Goal: Task Accomplishment & Management: Complete application form

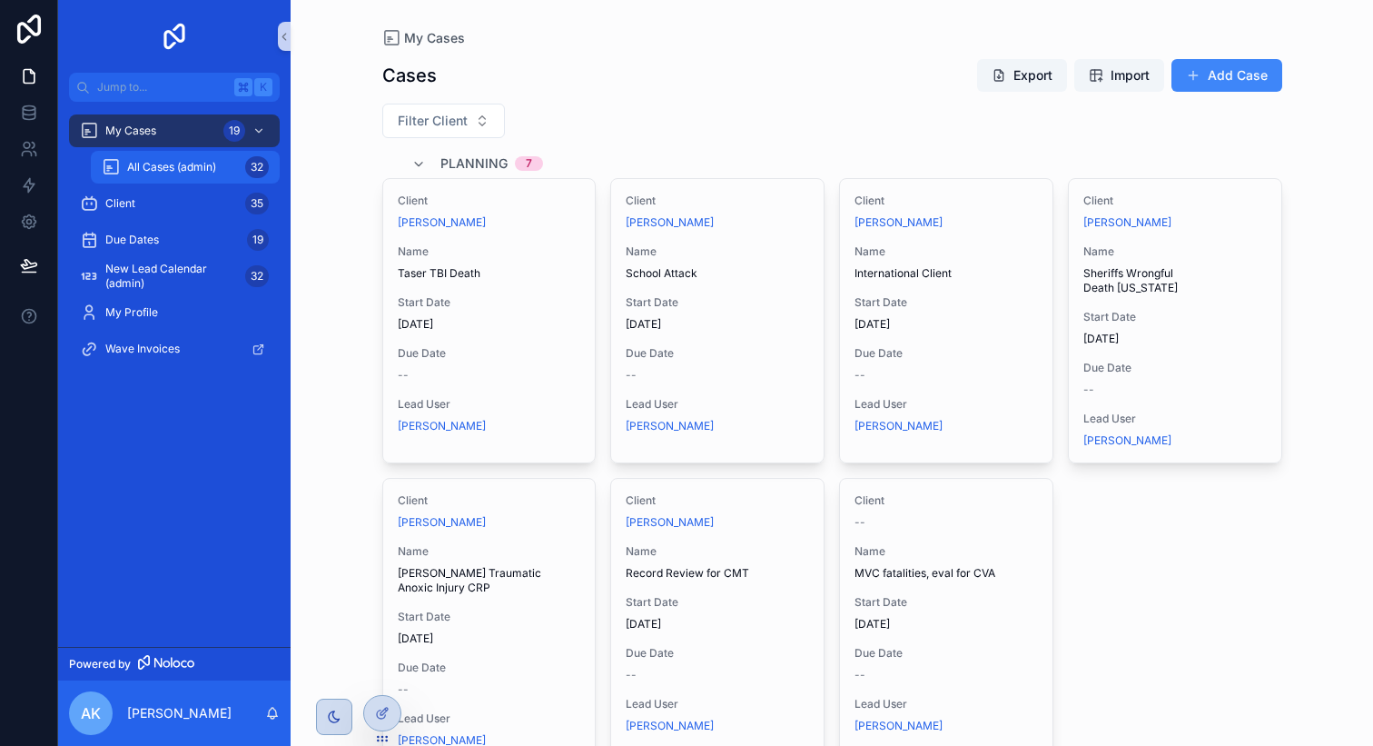
click at [202, 163] on span "All Cases (admin)" at bounding box center [171, 167] width 89 height 15
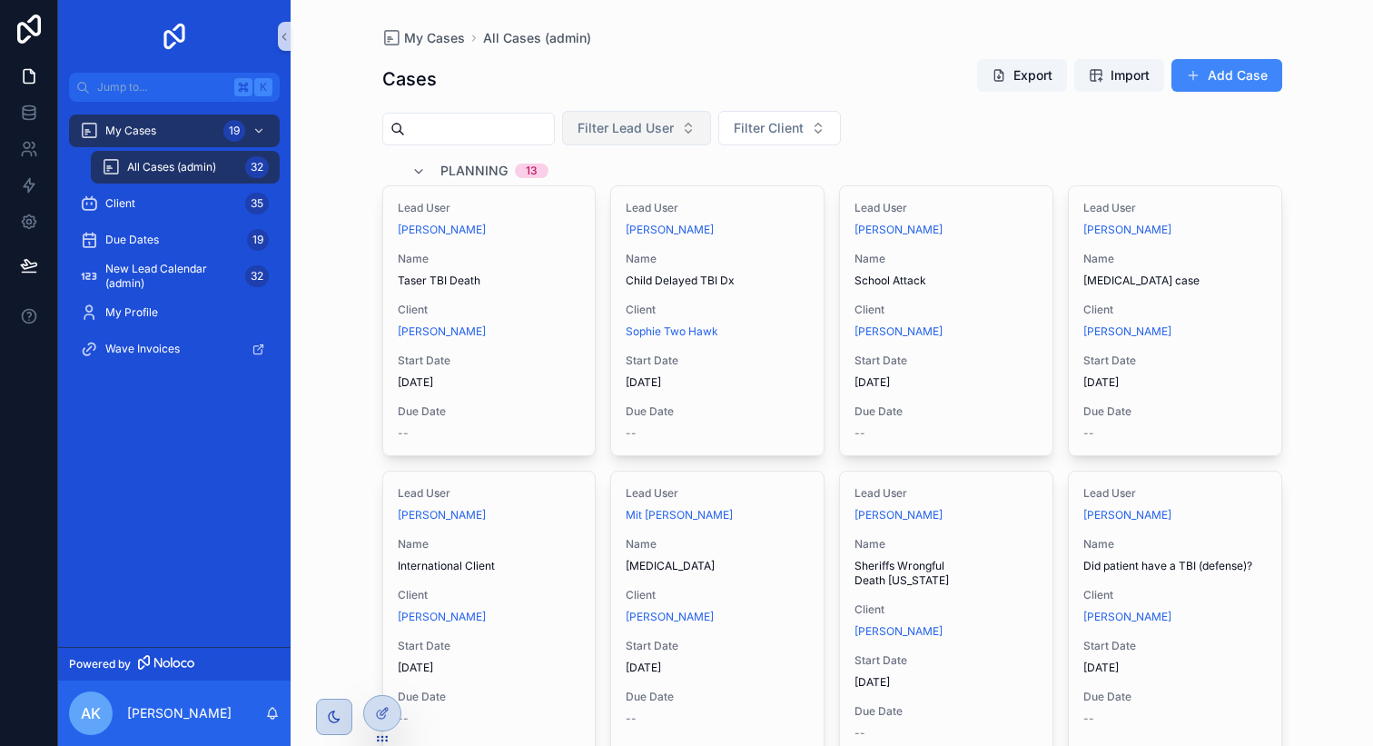
click at [674, 133] on span "Filter Lead User" at bounding box center [626, 128] width 96 height 18
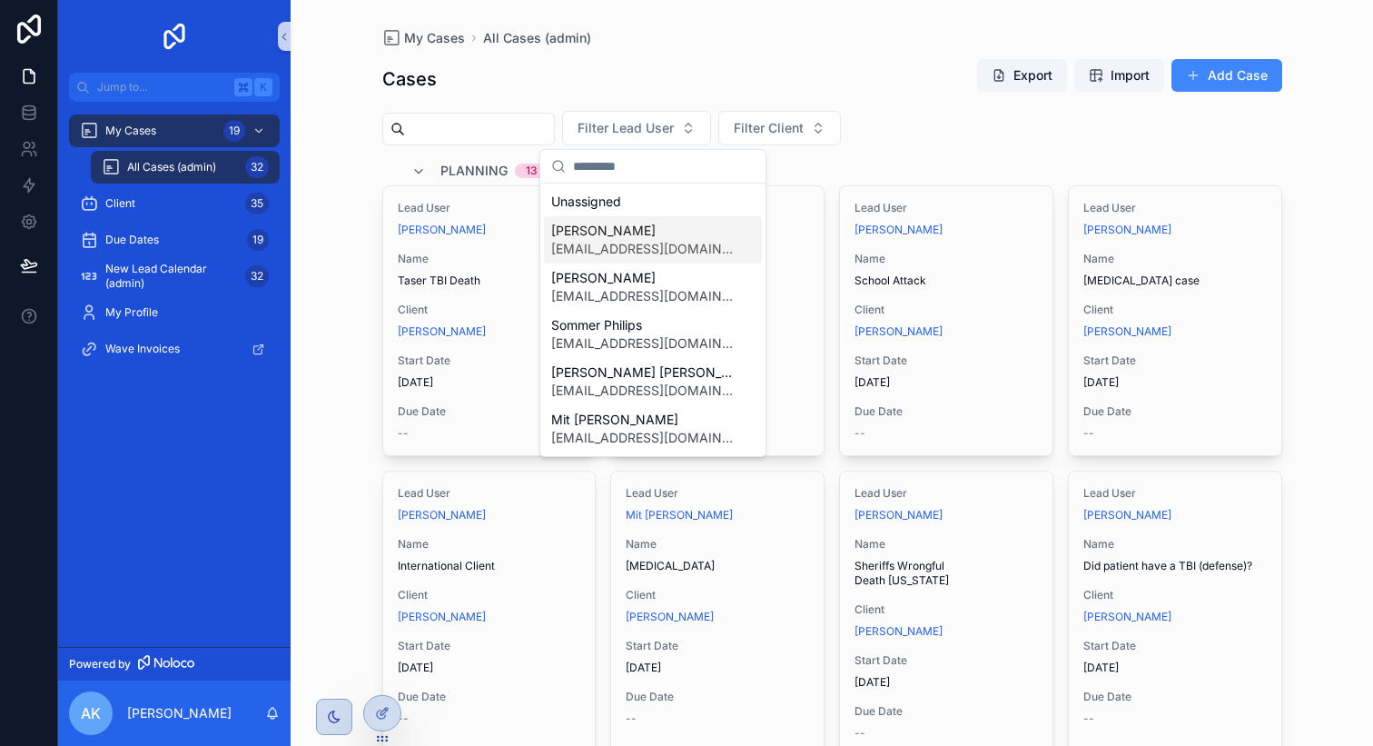
click at [658, 223] on span "[PERSON_NAME]" at bounding box center [642, 231] width 182 height 18
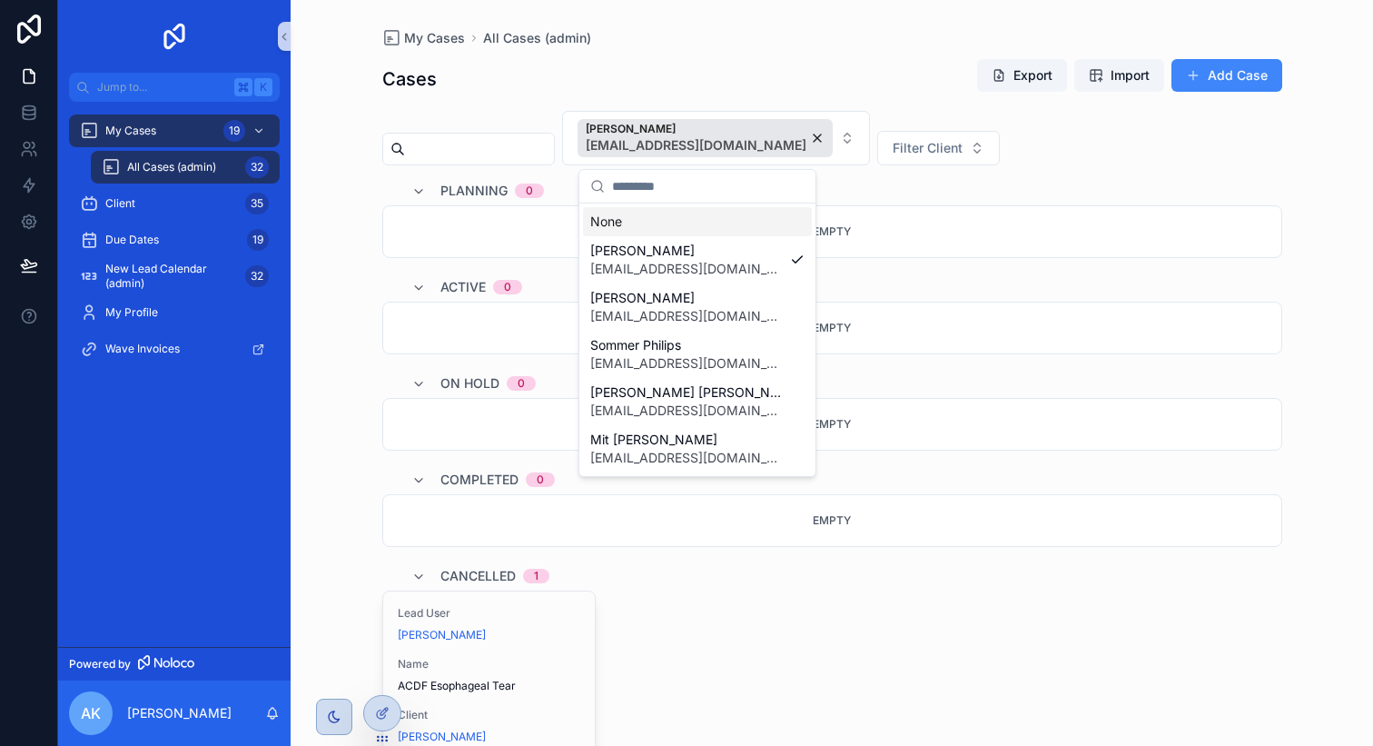
click at [352, 240] on div "My Cases All Cases (admin) Cases Export Import Add Case [PERSON_NAME] [PERSON_N…" at bounding box center [832, 373] width 1082 height 746
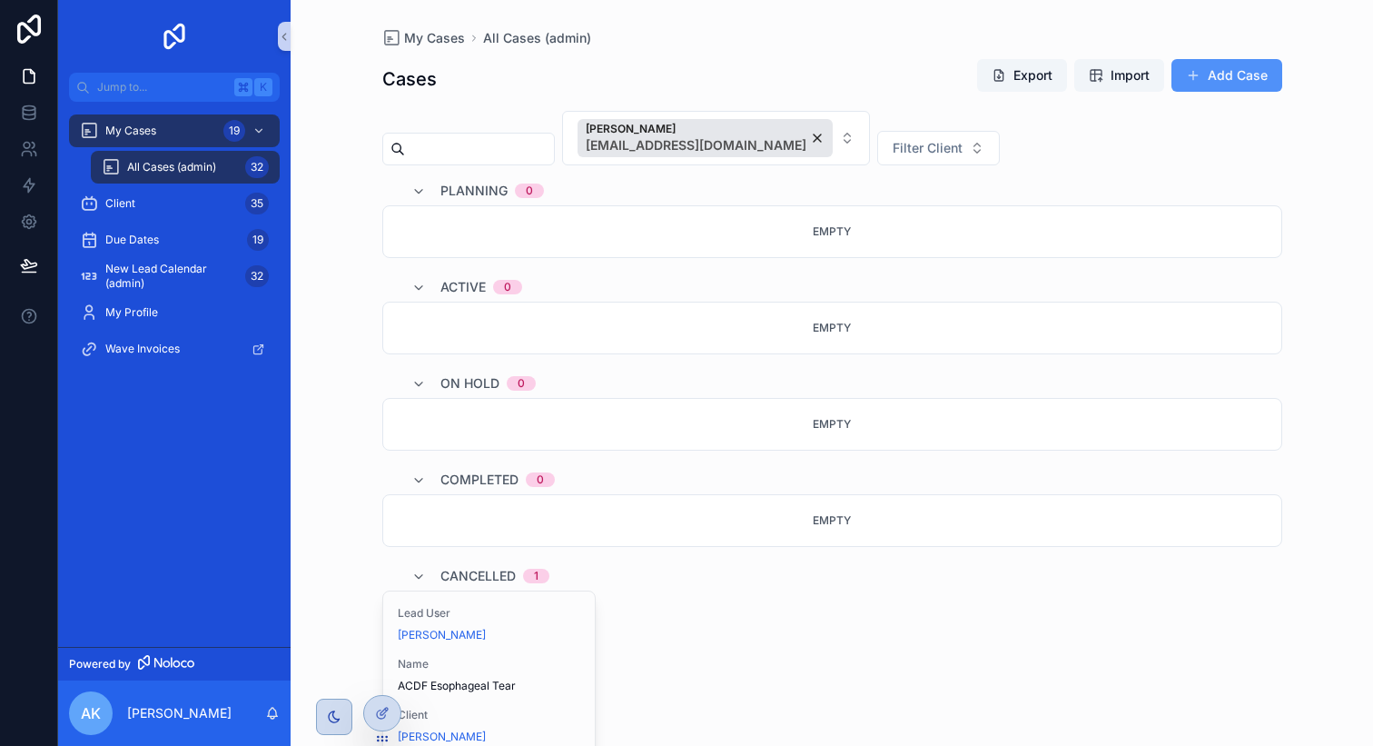
click at [1242, 84] on button "Add Case" at bounding box center [1226, 75] width 111 height 33
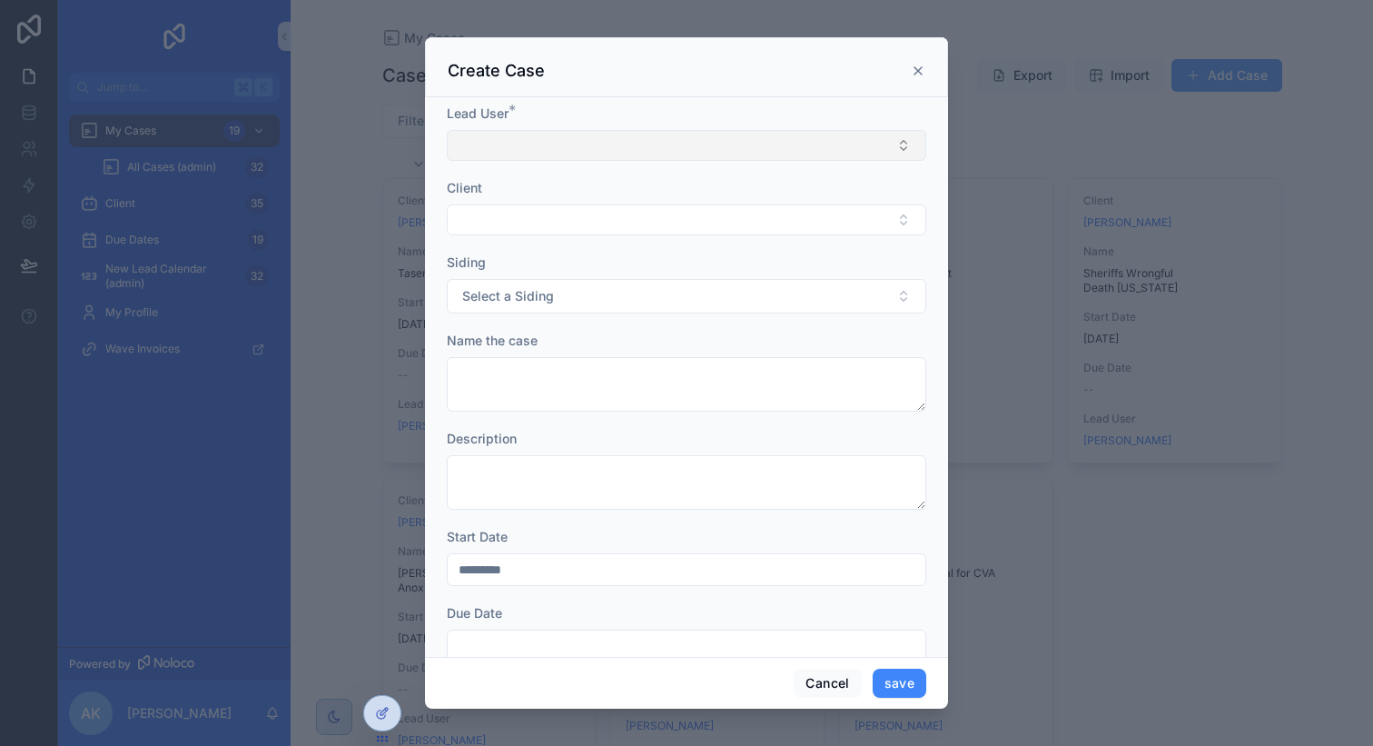
click at [683, 157] on button "Select Button" at bounding box center [686, 145] width 479 height 31
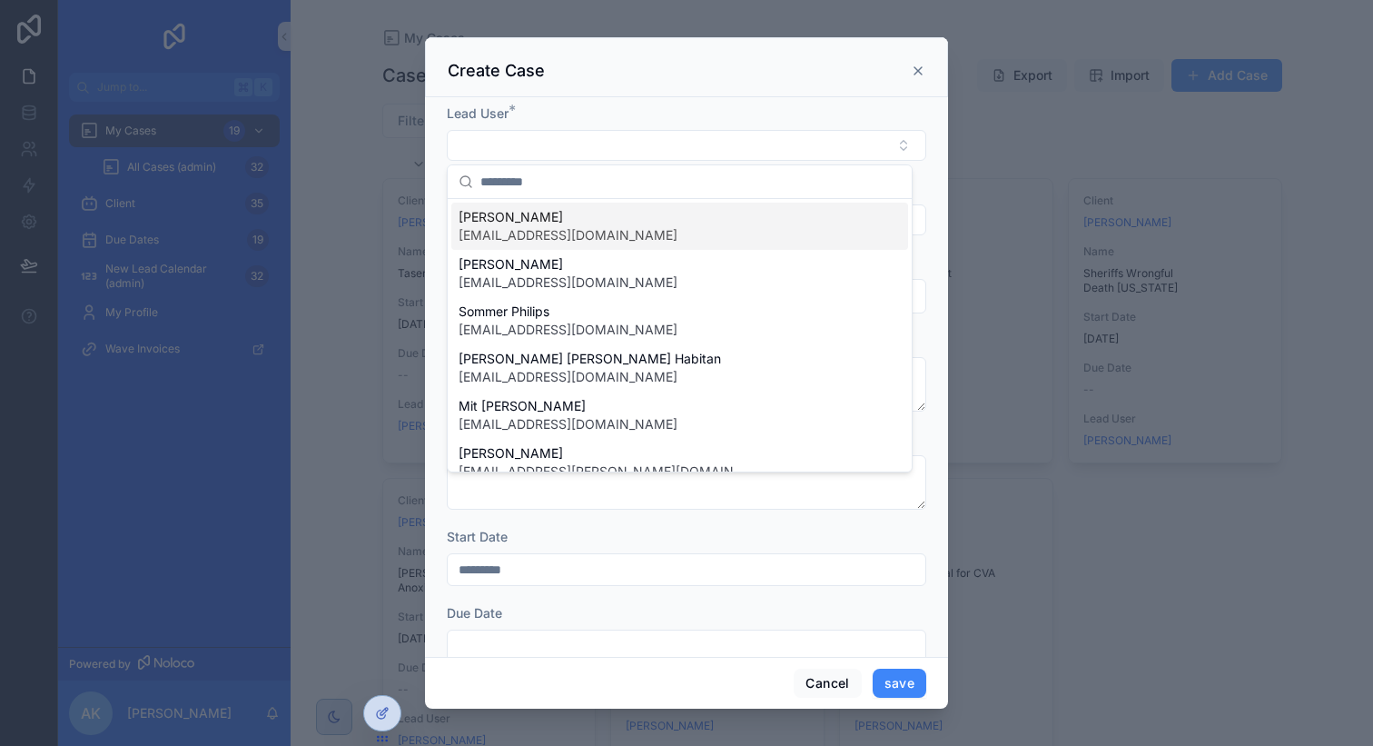
click at [594, 224] on span "[PERSON_NAME]" at bounding box center [568, 217] width 219 height 18
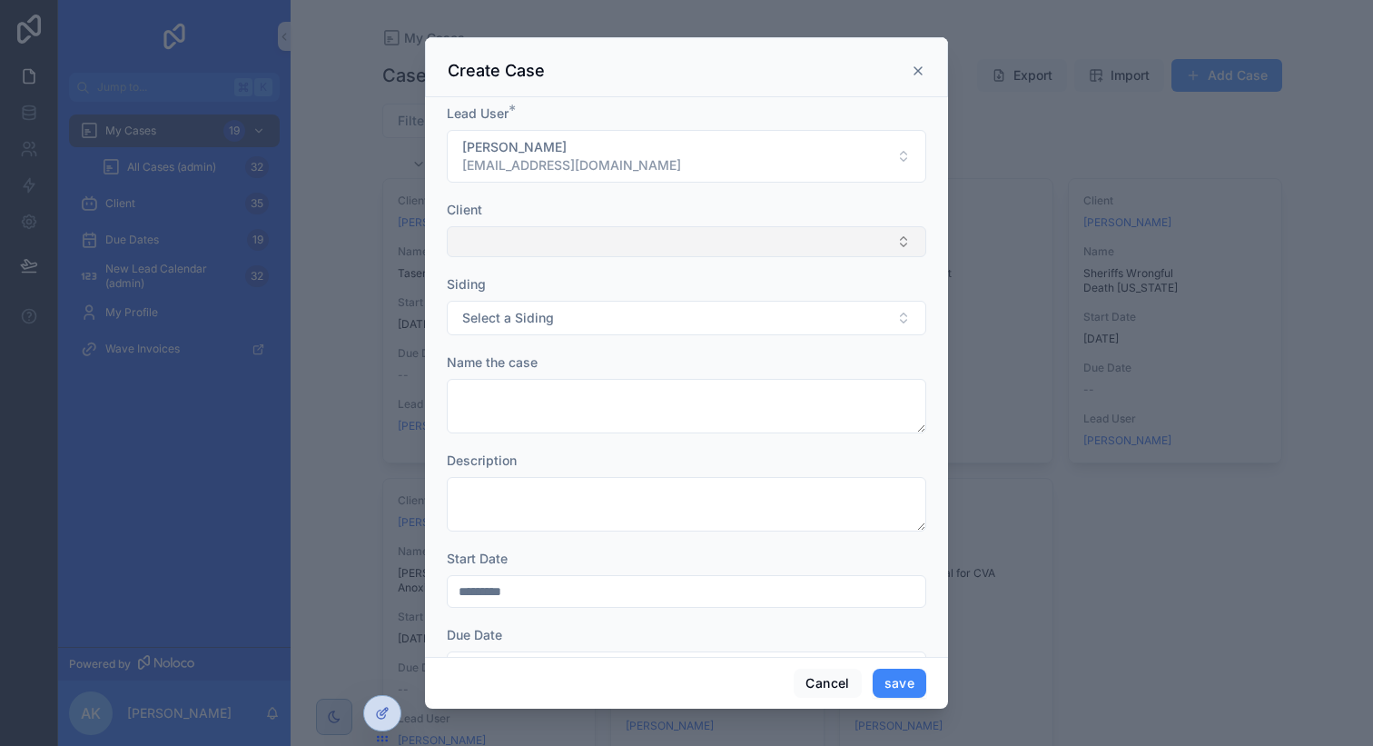
click at [601, 234] on button "Select Button" at bounding box center [686, 241] width 479 height 31
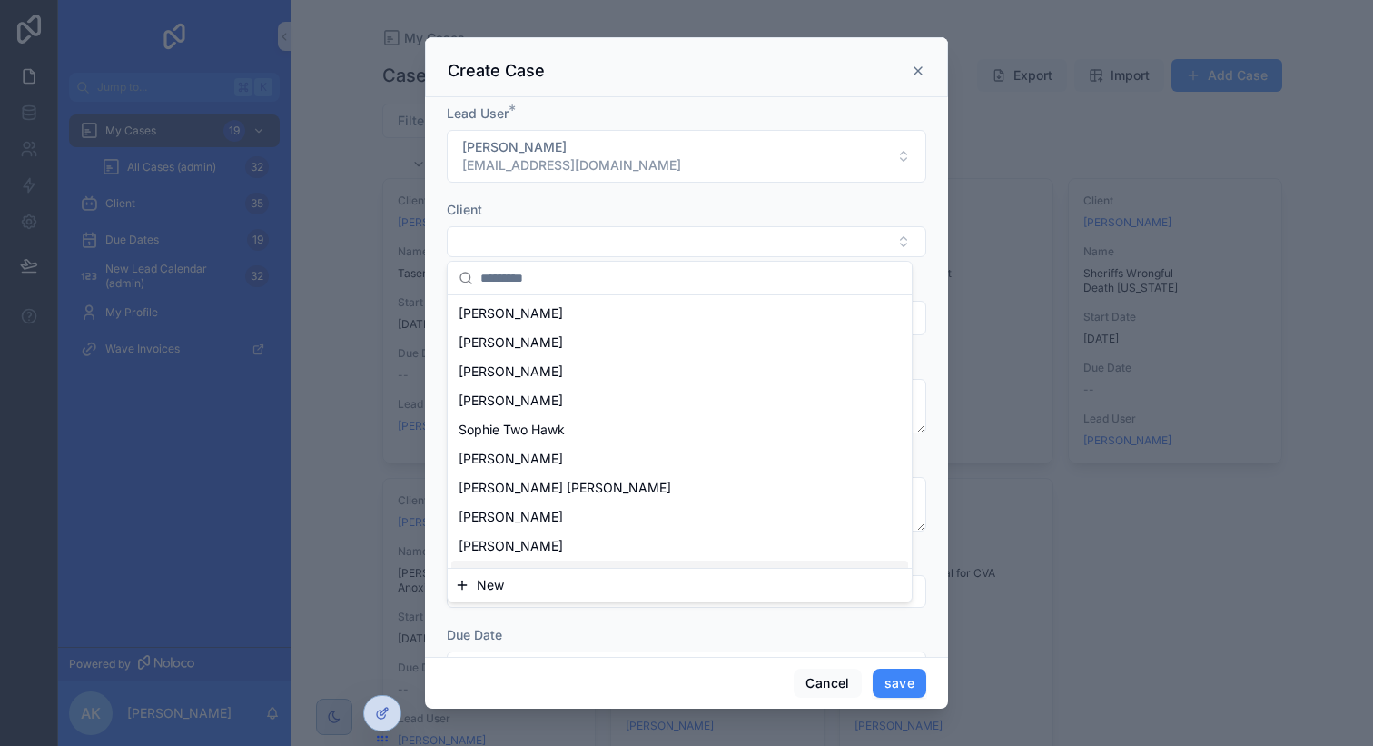
click at [498, 588] on span "New" at bounding box center [490, 585] width 27 height 18
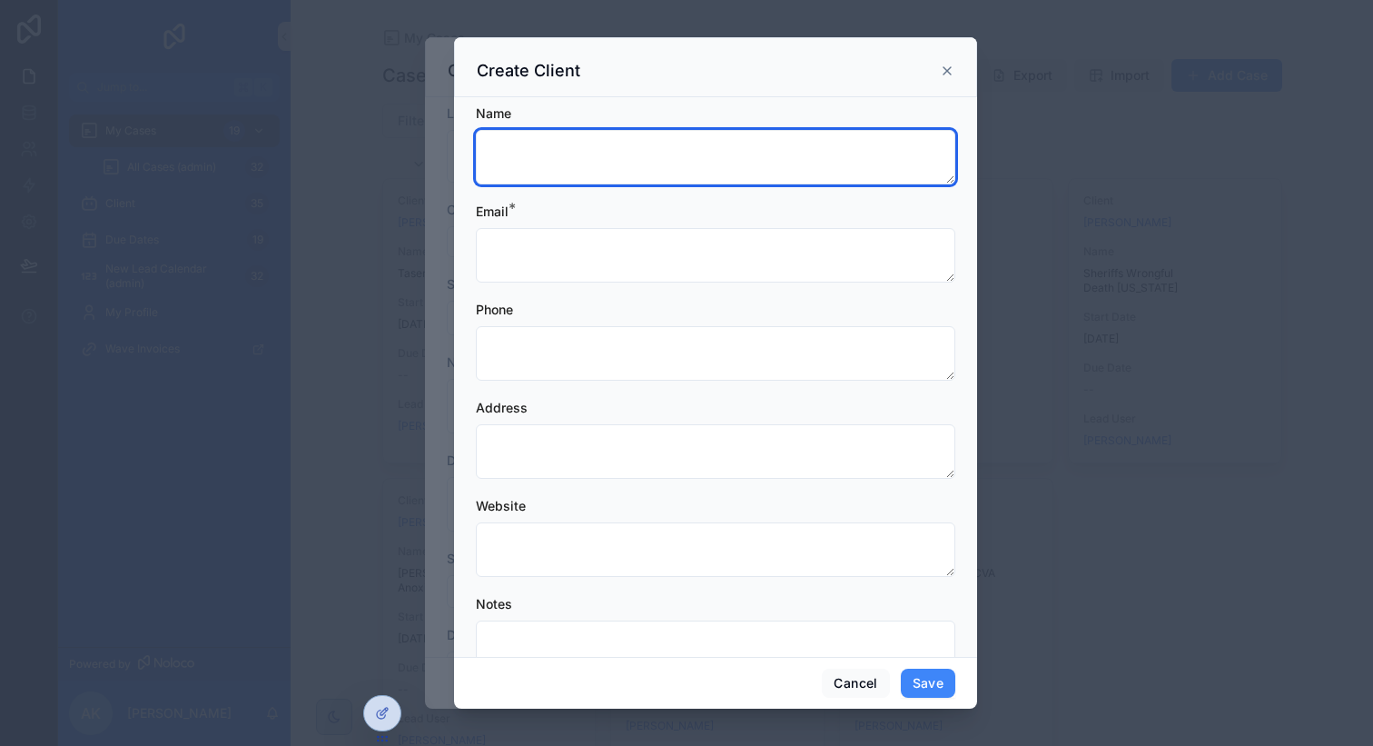
click at [586, 166] on textarea "scrollable content" at bounding box center [715, 157] width 479 height 54
type textarea "*********"
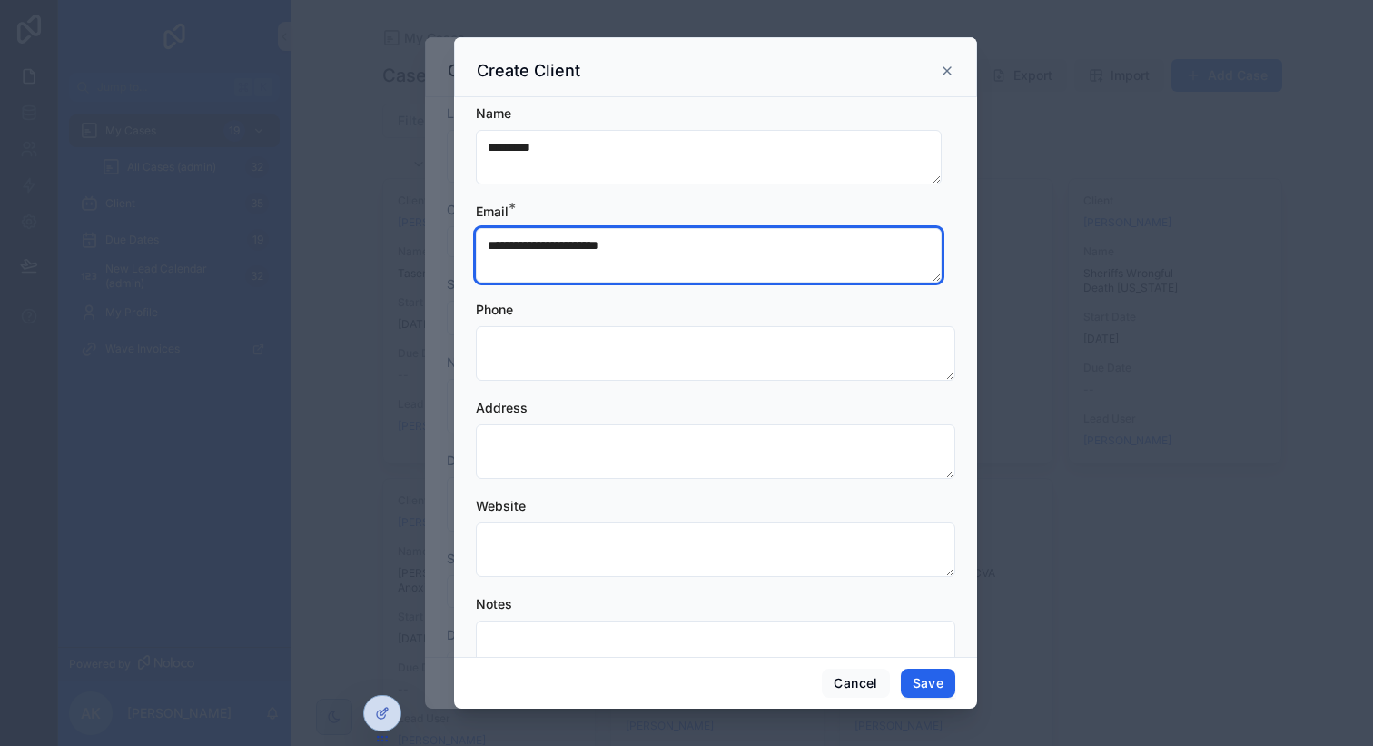
type textarea "**********"
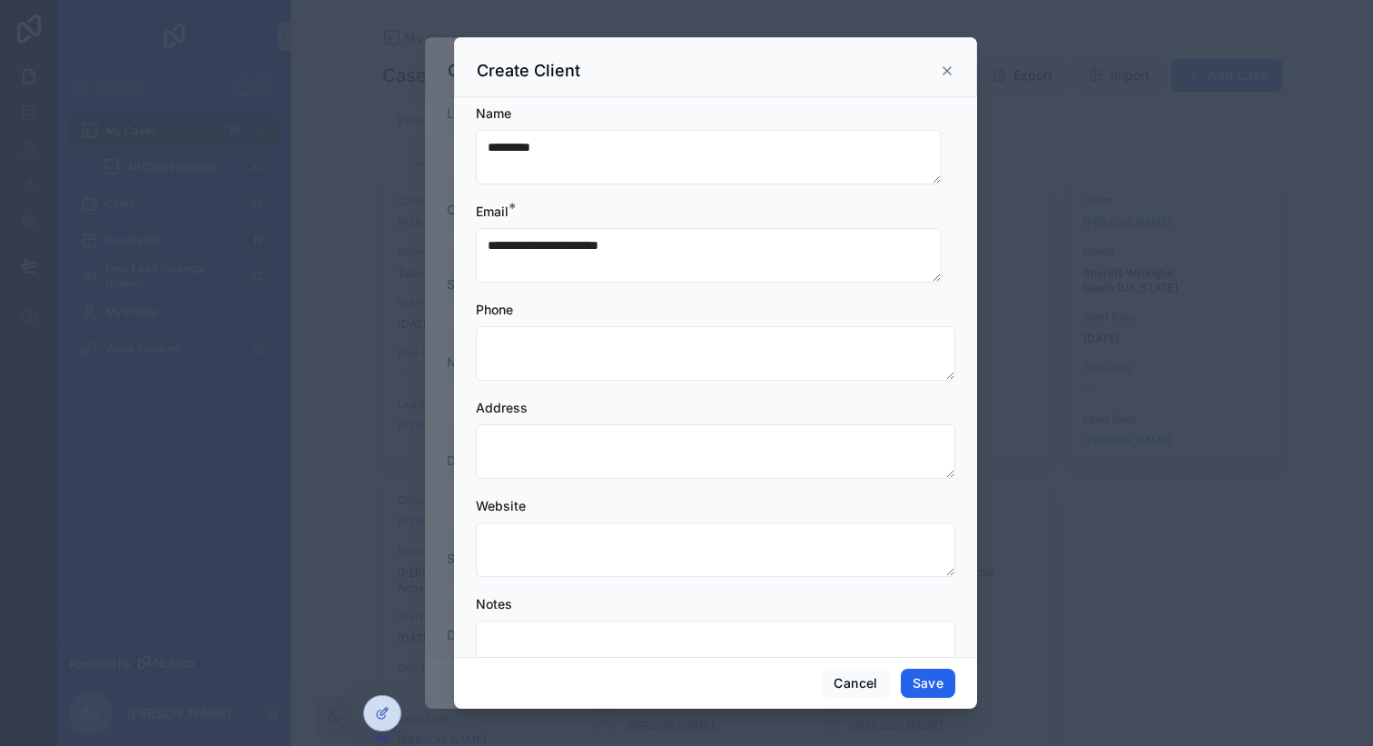
click at [945, 690] on button "Save" at bounding box center [928, 682] width 54 height 29
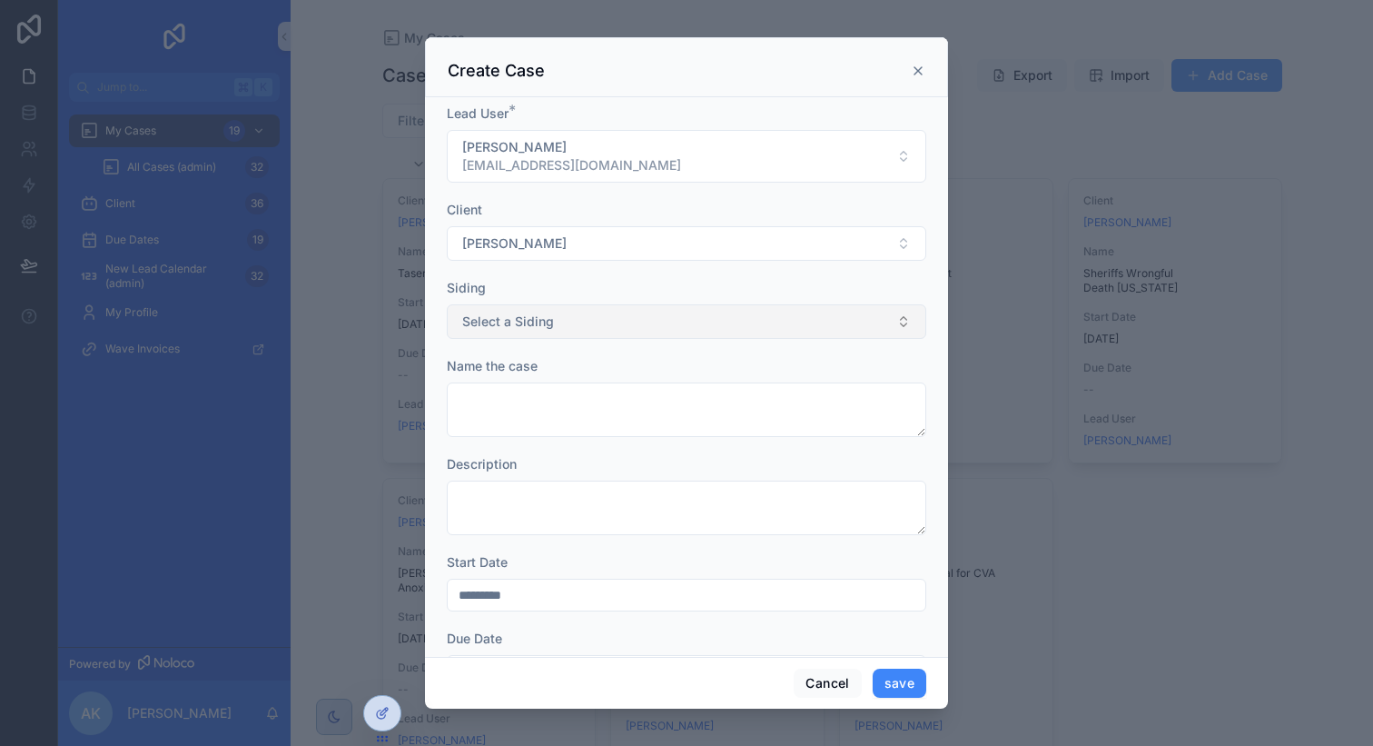
click at [716, 320] on button "Select a Siding" at bounding box center [686, 321] width 479 height 35
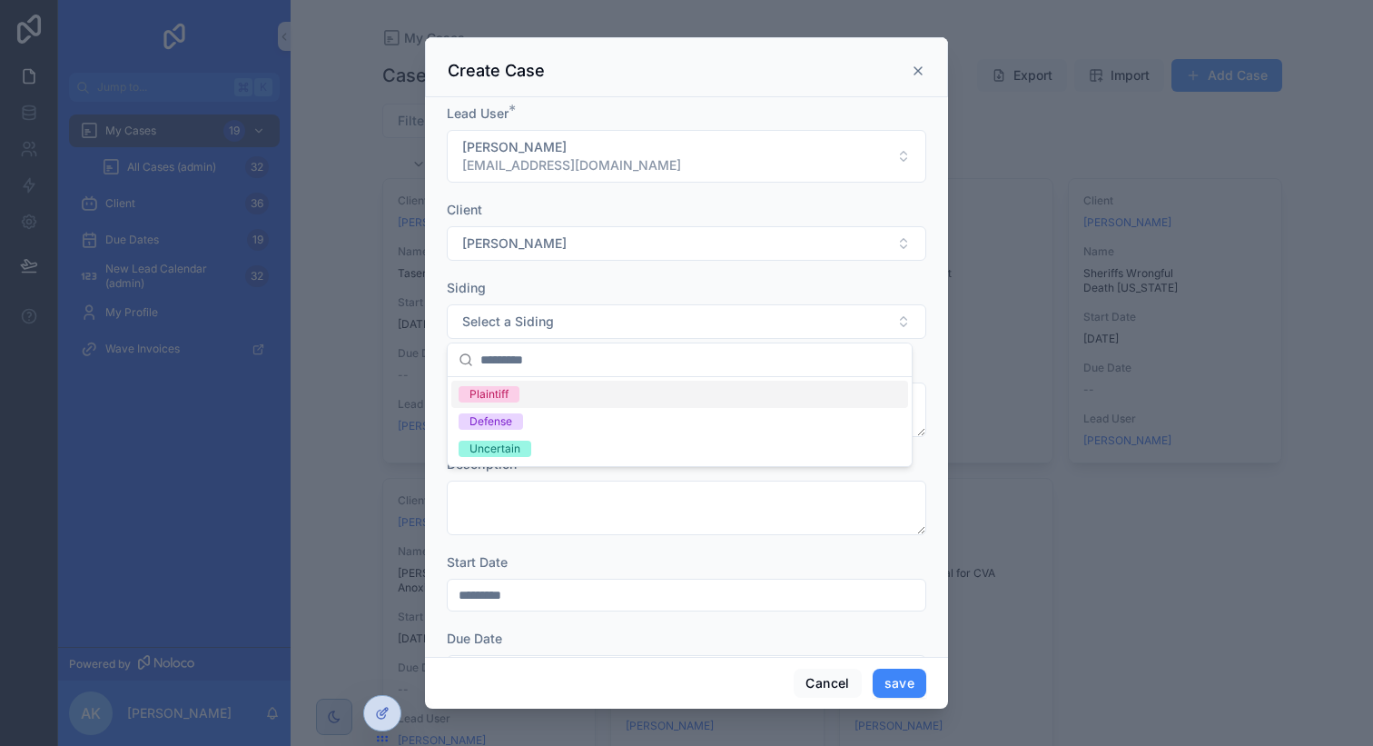
click at [623, 400] on div "Plaintiff" at bounding box center [679, 393] width 457 height 27
click at [695, 280] on div "Siding" at bounding box center [686, 288] width 479 height 18
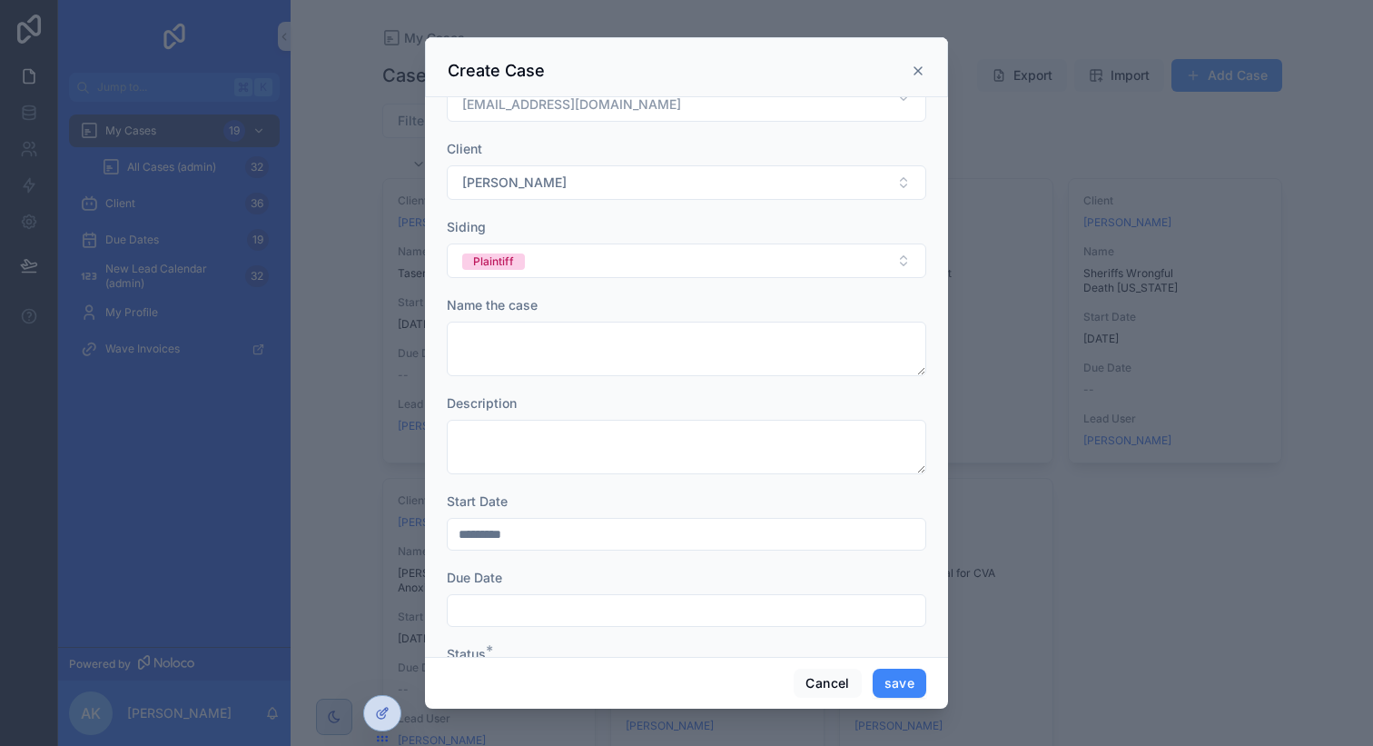
scroll to position [142, 0]
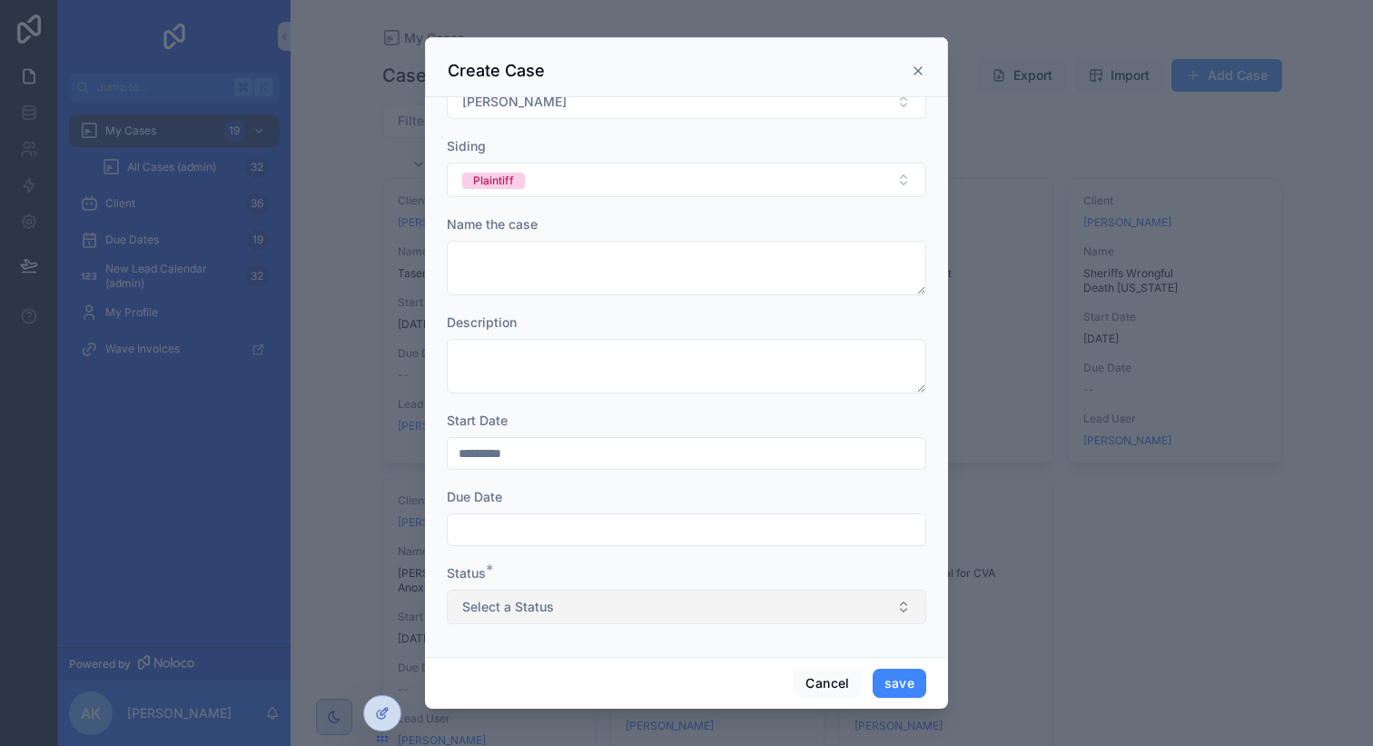
click at [855, 618] on button "Select a Status" at bounding box center [686, 606] width 479 height 35
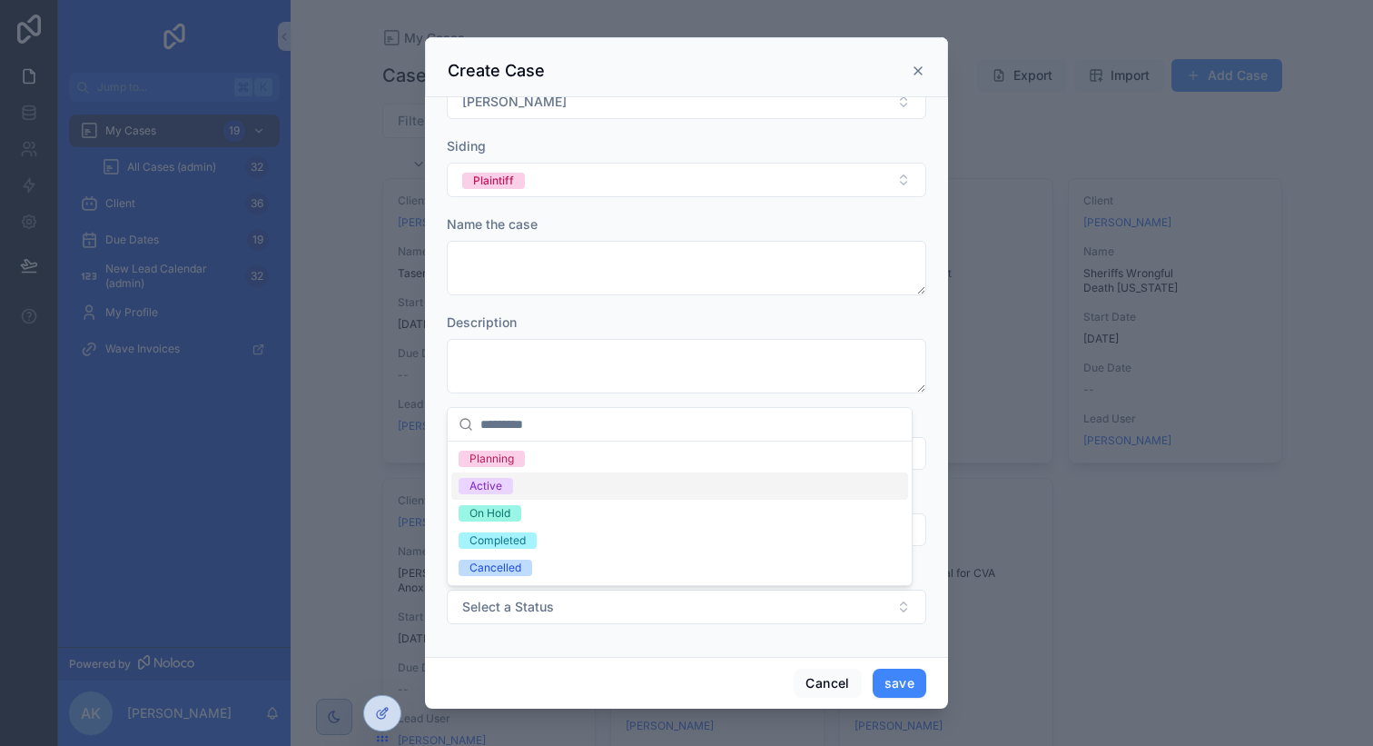
click at [546, 489] on div "Active" at bounding box center [679, 485] width 457 height 27
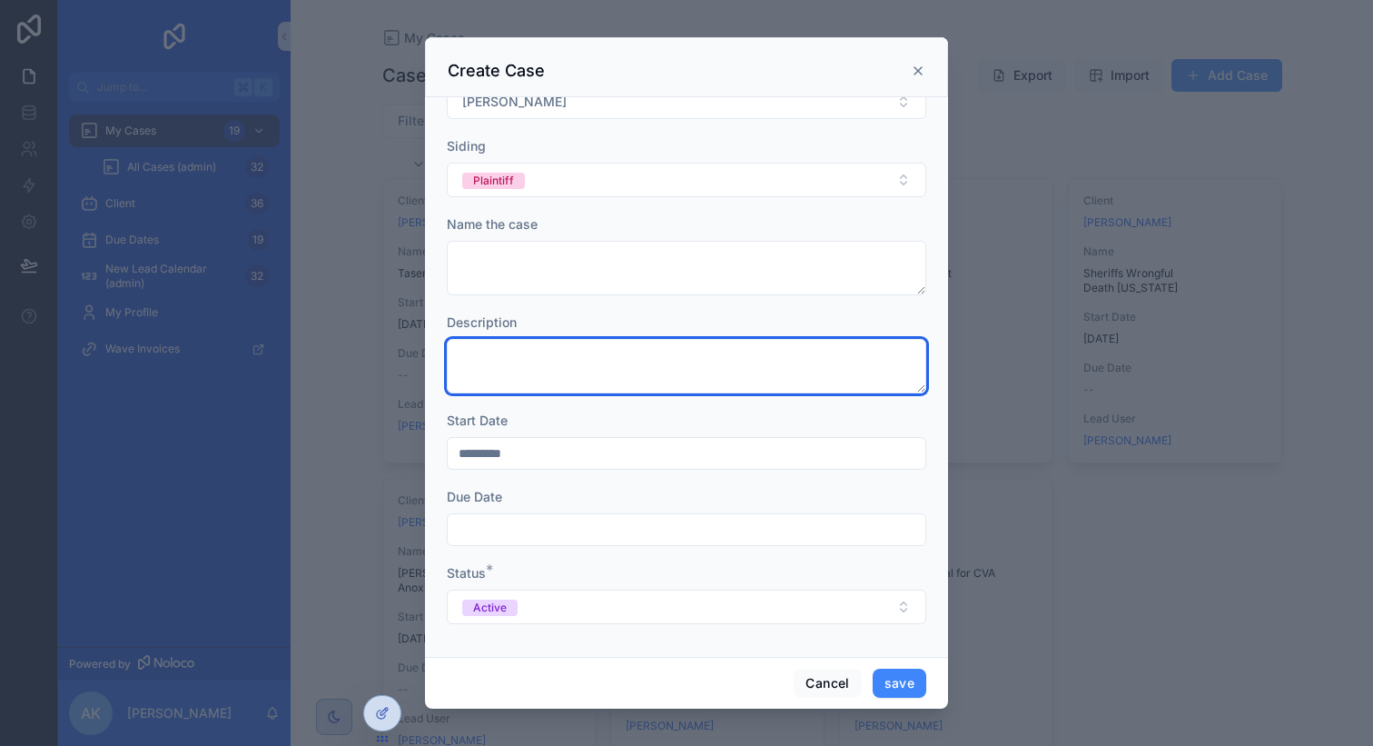
click at [707, 385] on textarea "scrollable content" at bounding box center [686, 366] width 479 height 54
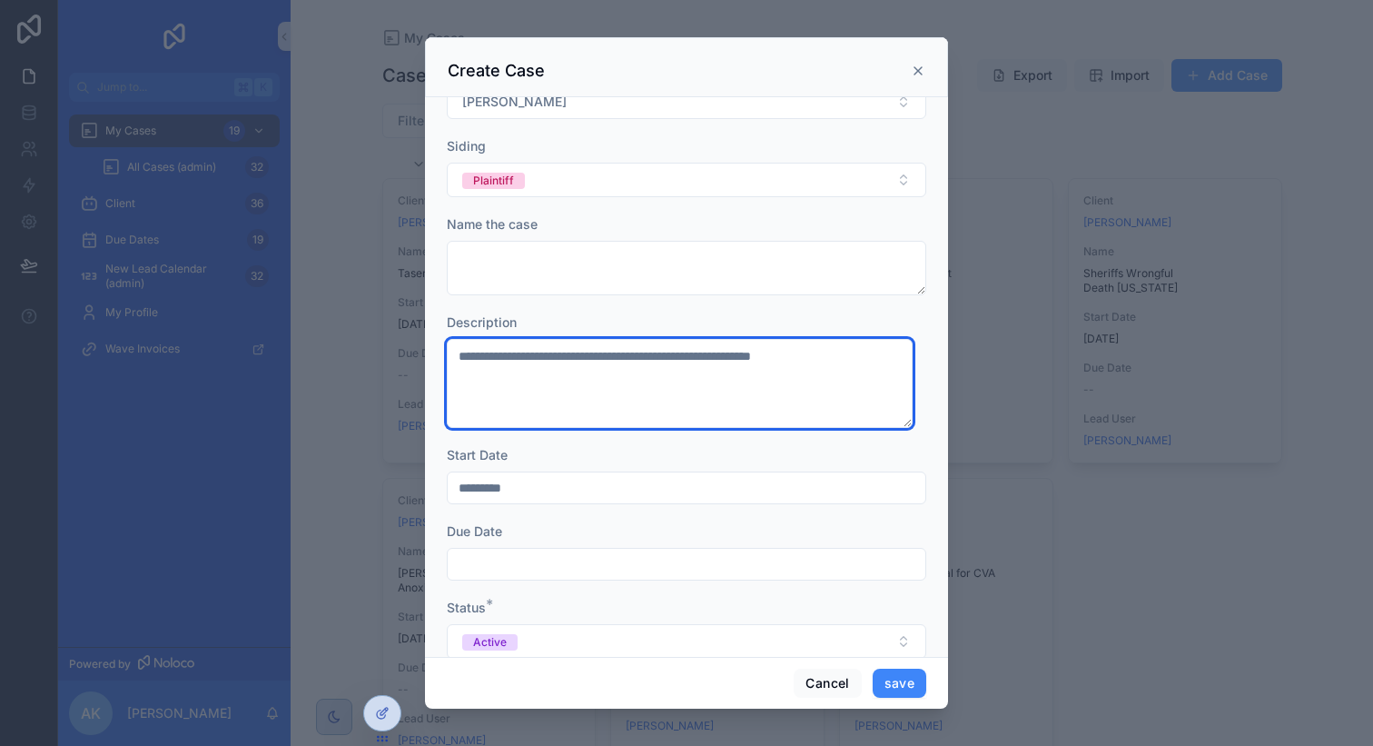
scroll to position [176, 0]
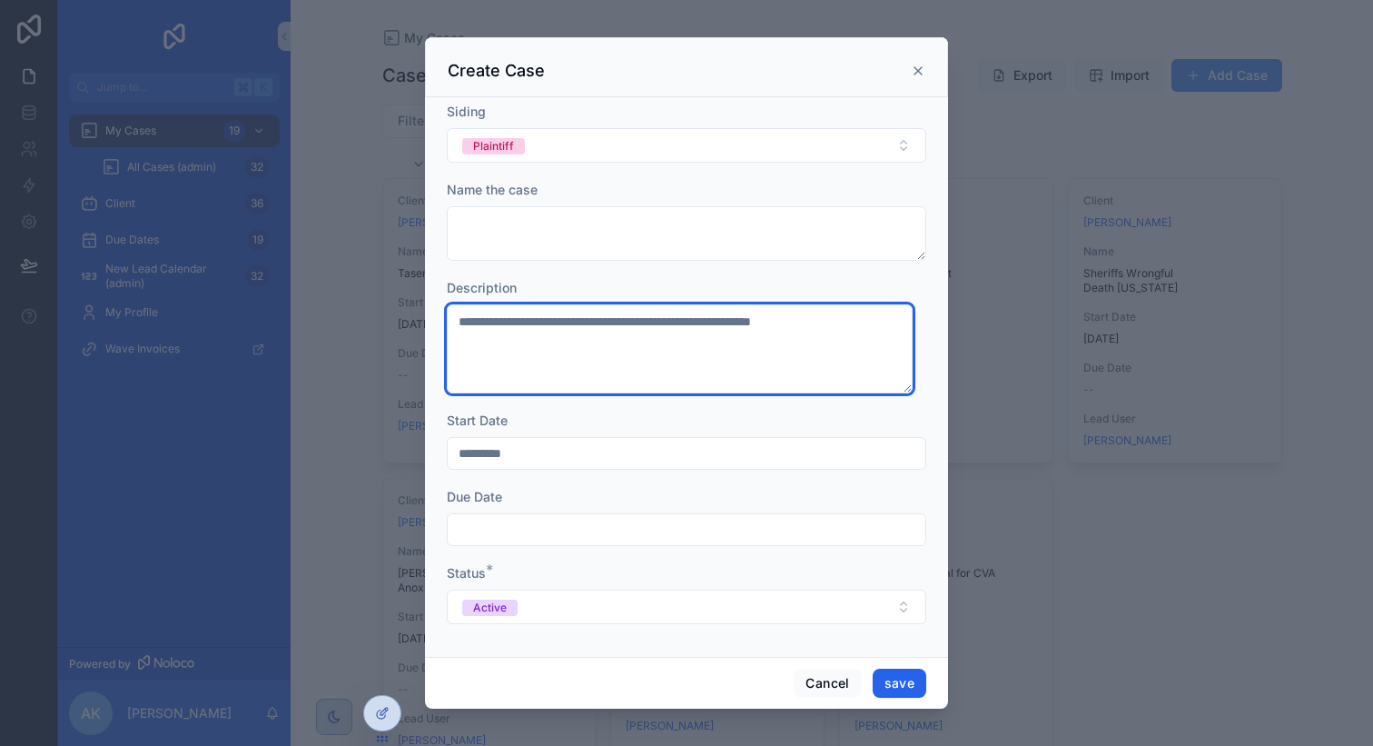
type textarea "**********"
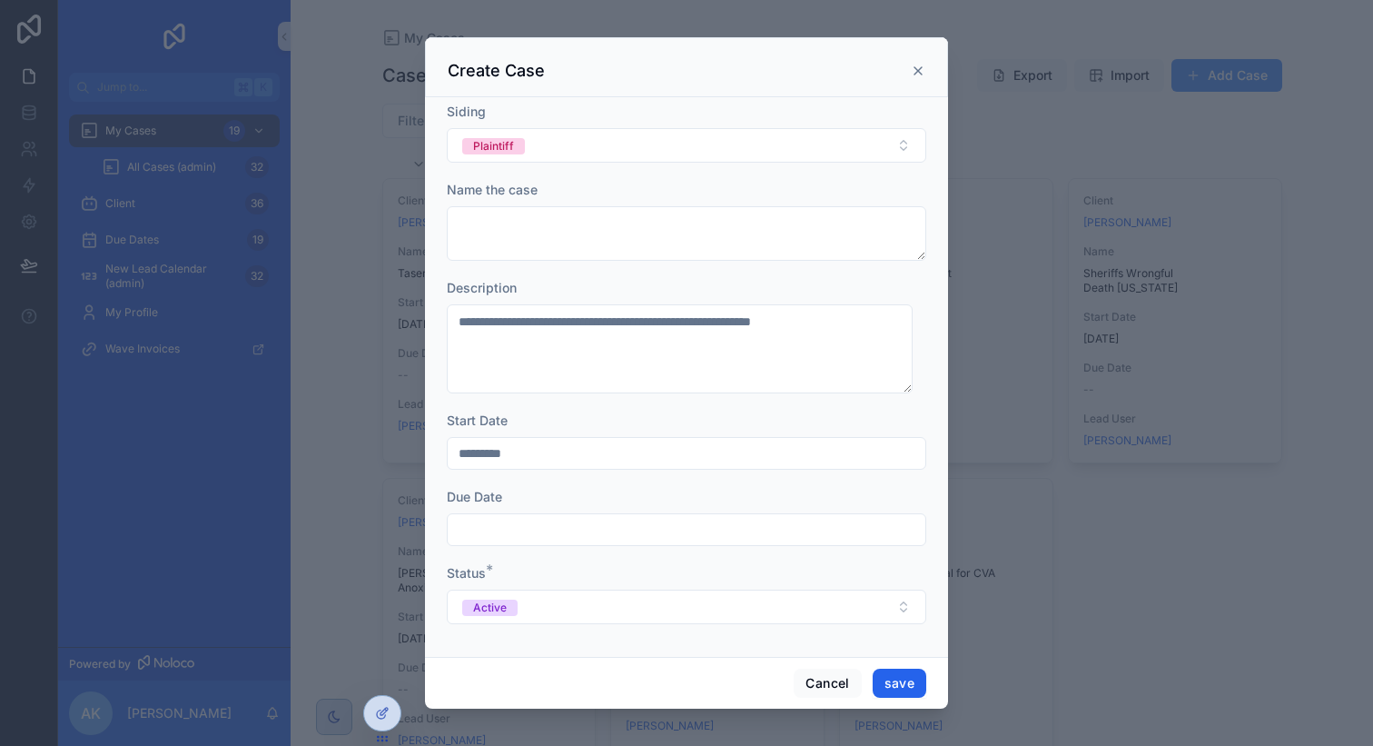
click at [894, 677] on button "save" at bounding box center [900, 682] width 54 height 29
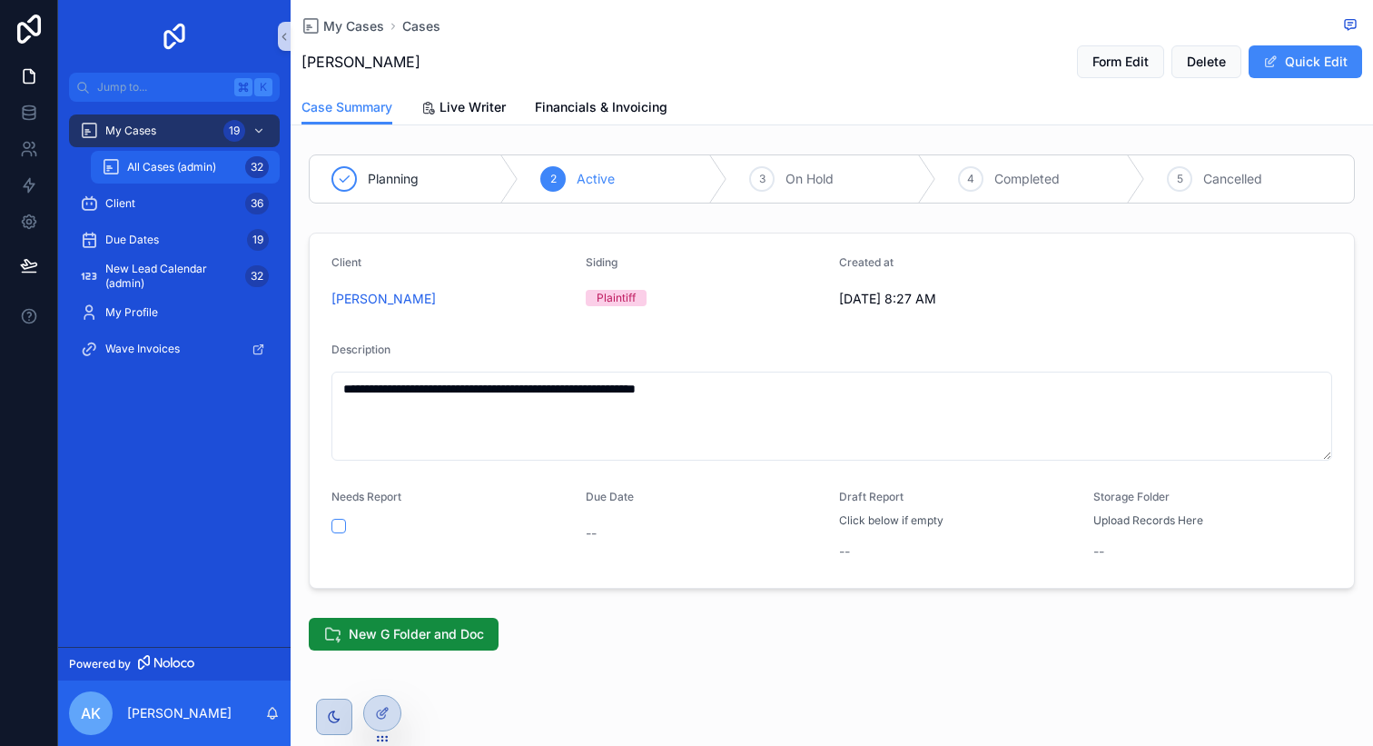
click at [203, 162] on span "All Cases (admin)" at bounding box center [171, 167] width 89 height 15
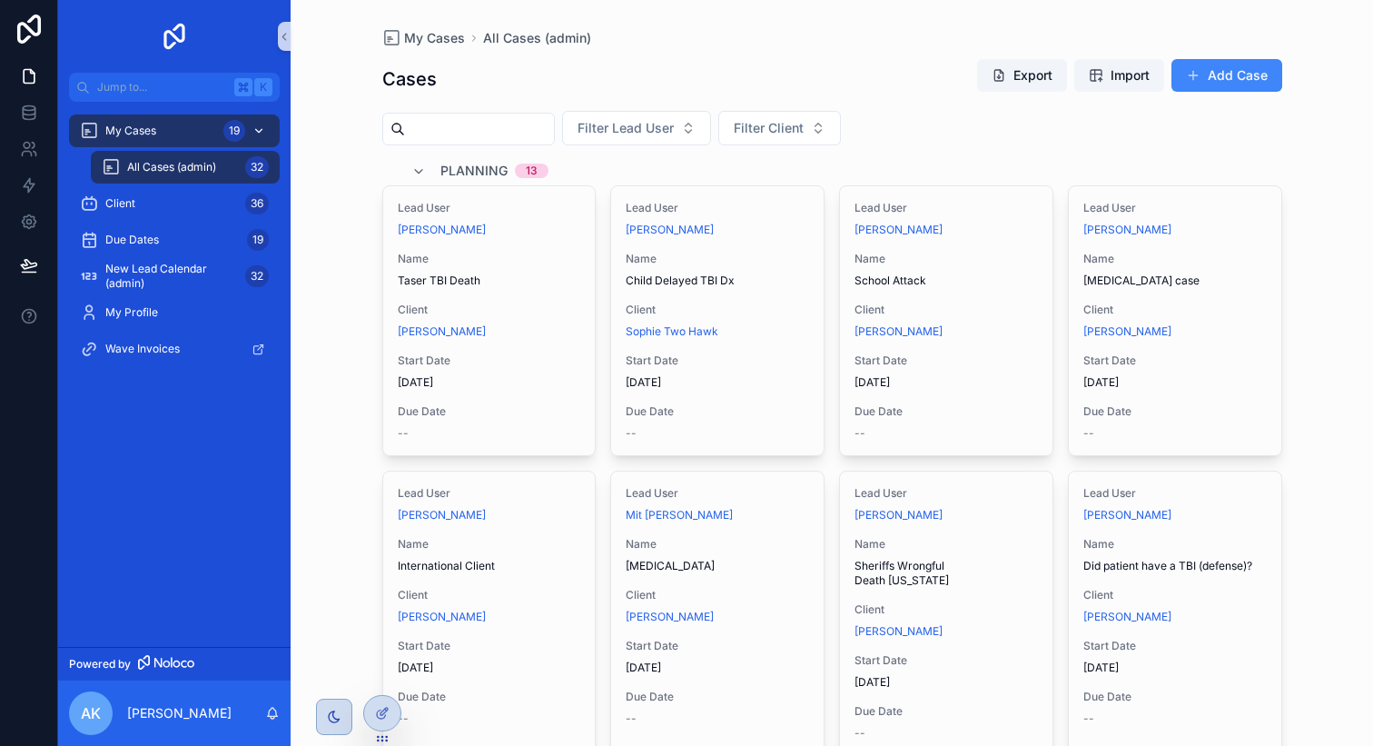
click at [173, 140] on div "My Cases 19" at bounding box center [174, 130] width 189 height 29
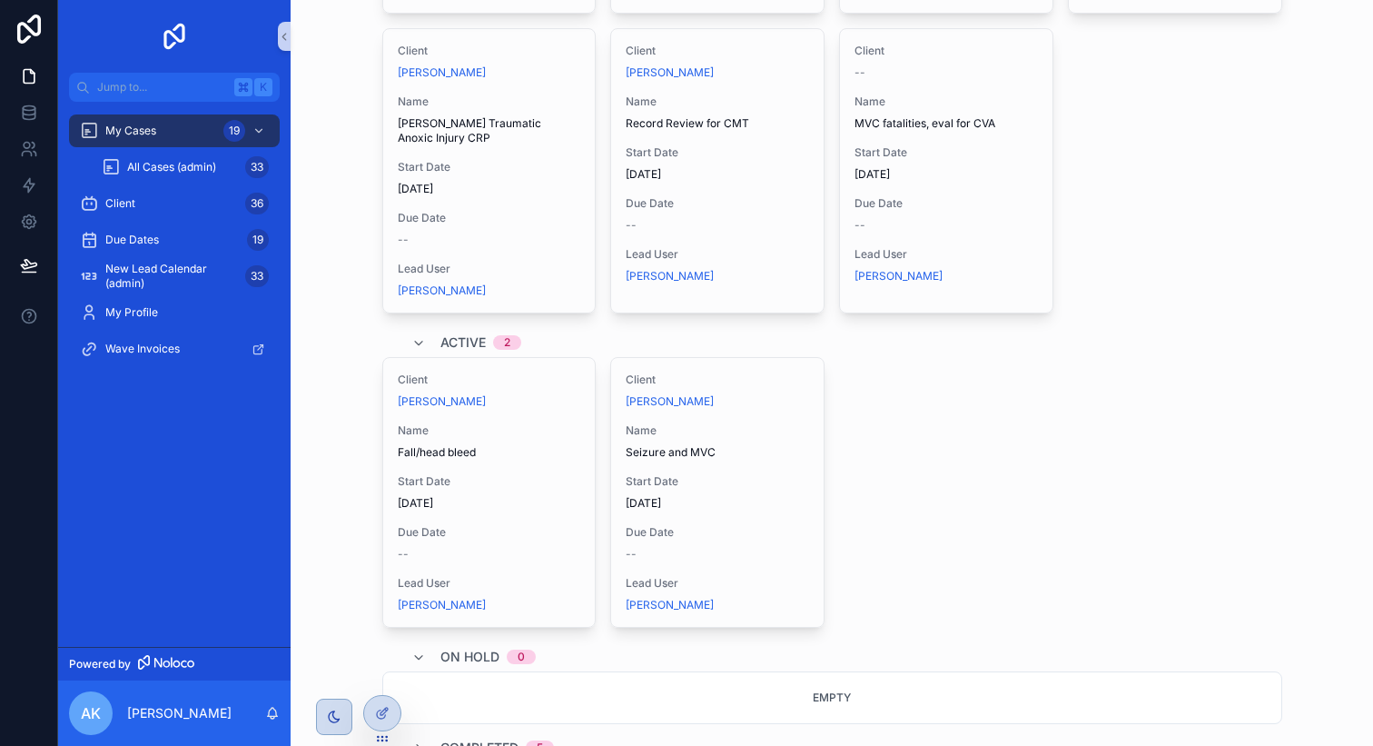
scroll to position [408, 0]
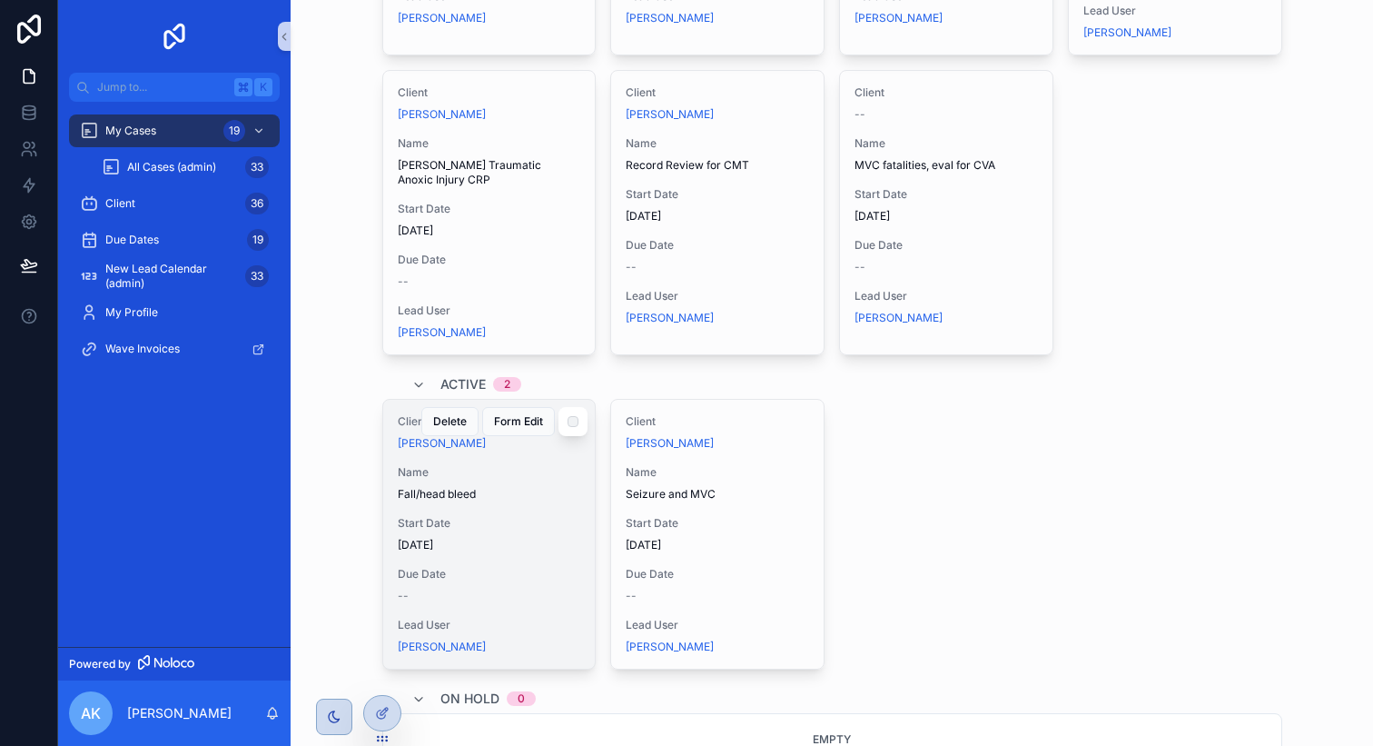
click at [545, 436] on div "[PERSON_NAME]" at bounding box center [489, 443] width 183 height 15
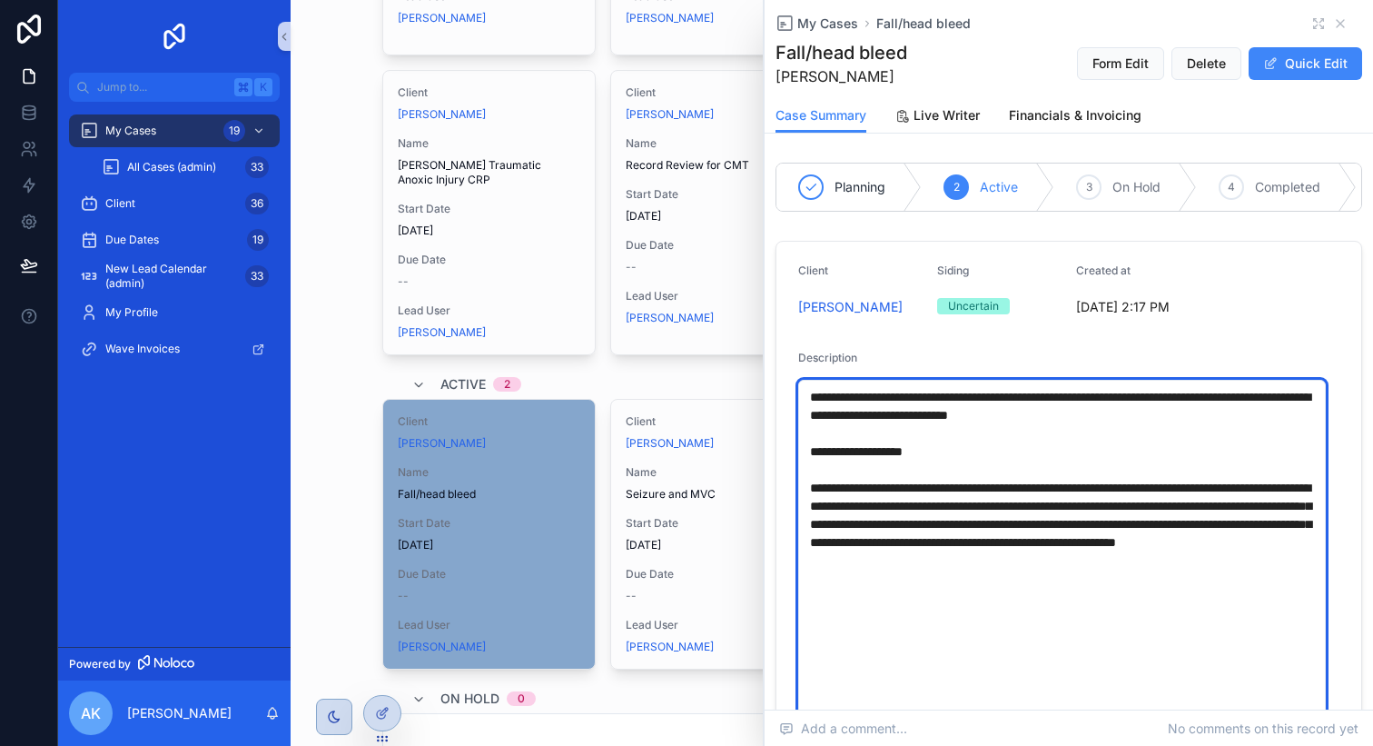
click at [813, 410] on textarea "**********" at bounding box center [1062, 660] width 528 height 561
click at [855, 410] on textarea "**********" at bounding box center [1062, 660] width 528 height 561
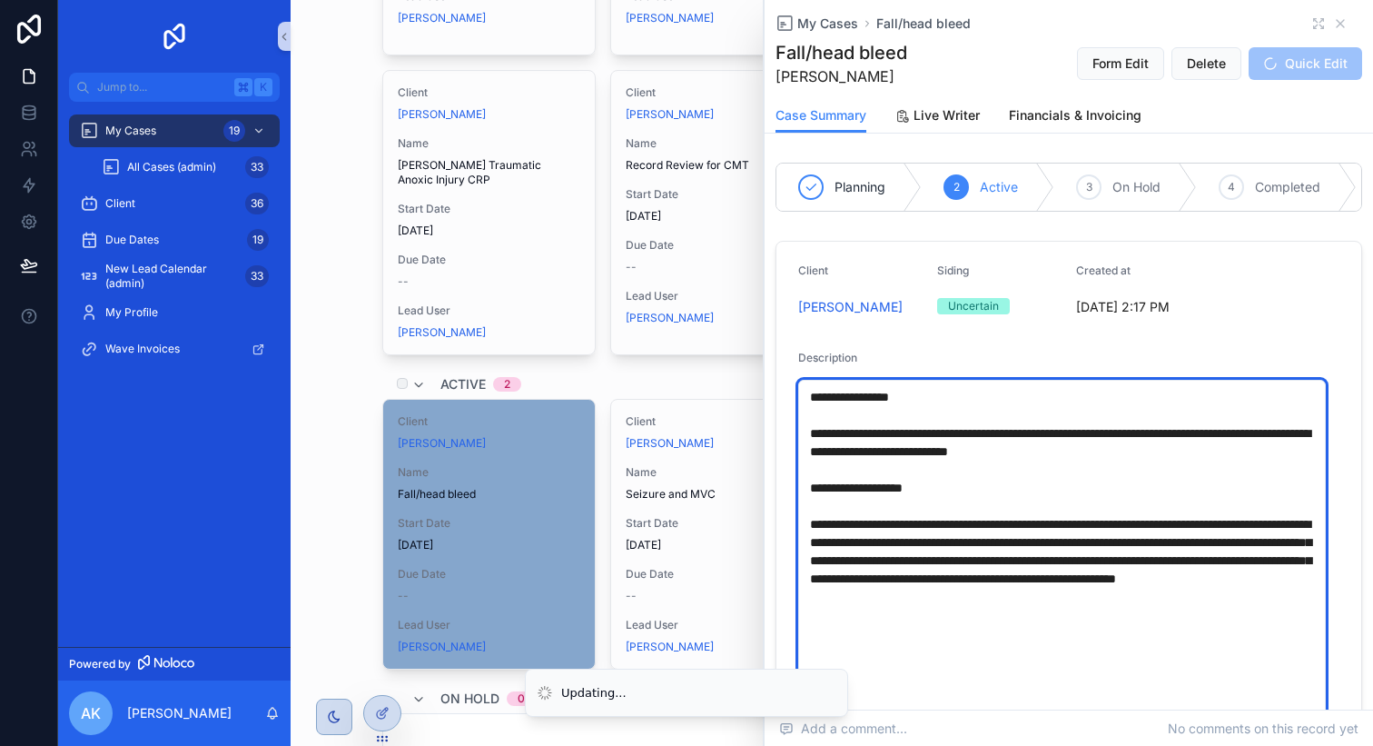
type textarea "**********"
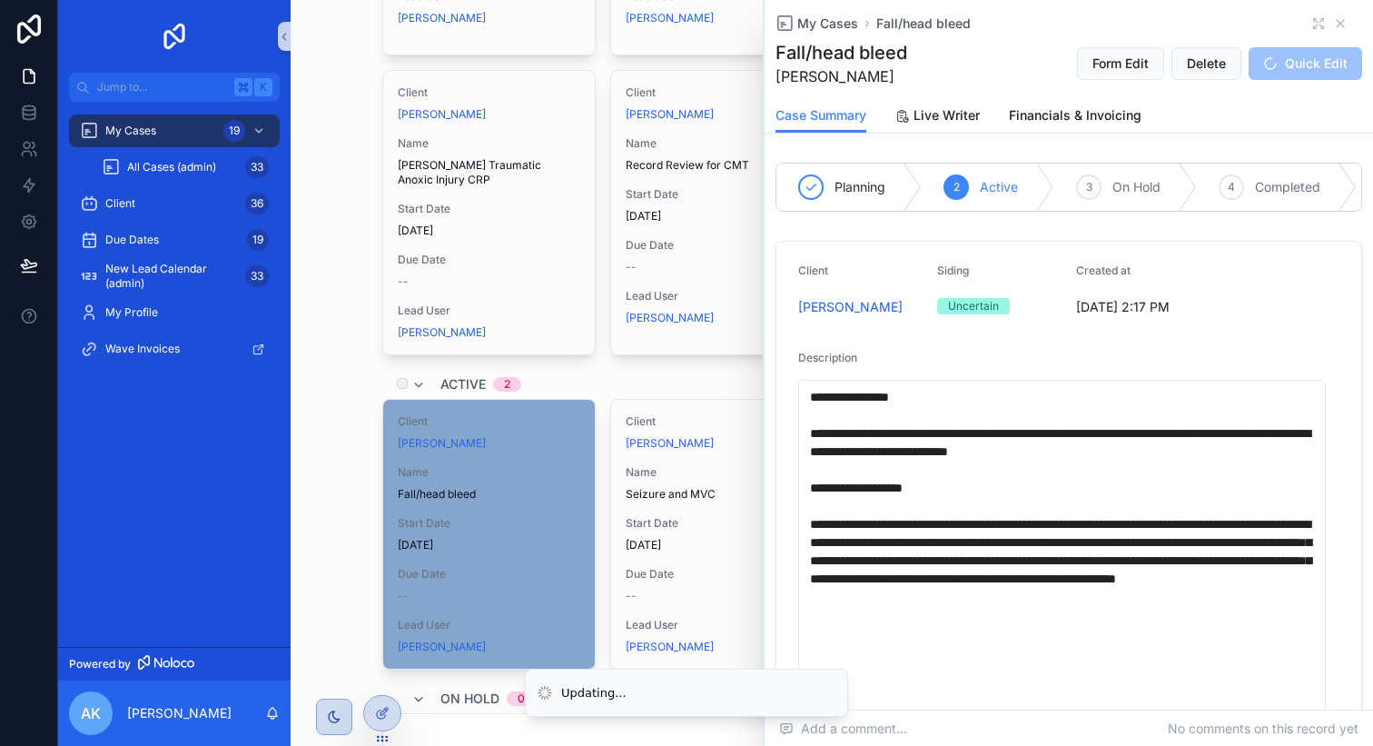
click at [707, 370] on div "Active 2" at bounding box center [832, 384] width 900 height 29
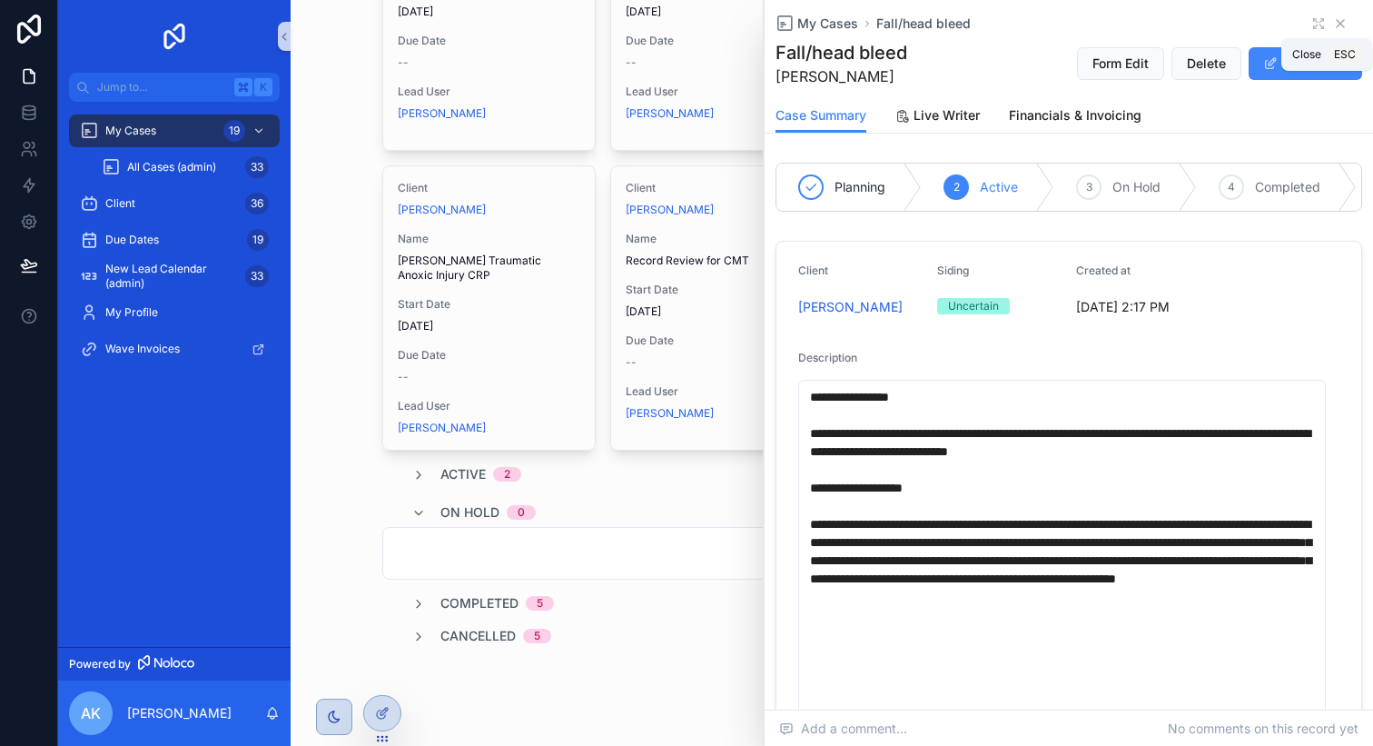
click at [1333, 23] on icon "scrollable content" at bounding box center [1340, 23] width 15 height 15
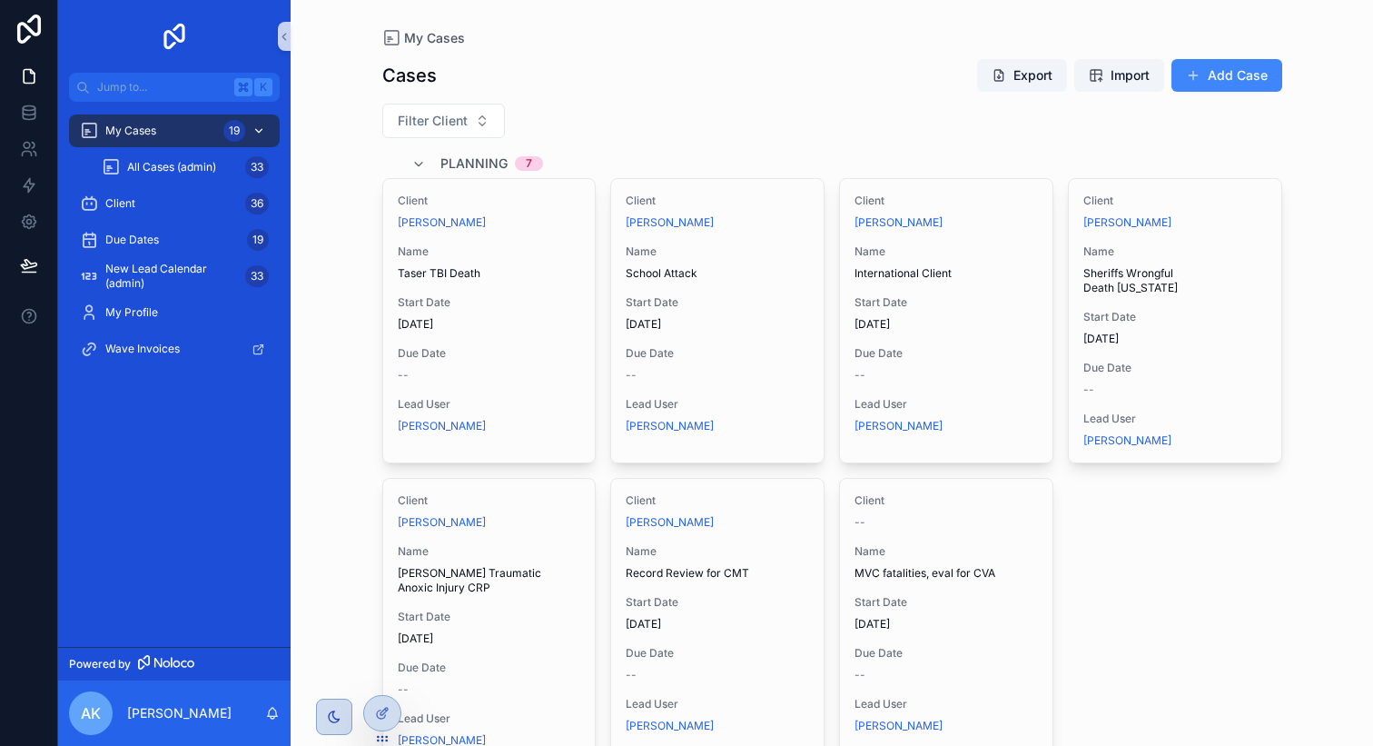
click at [174, 138] on div "My Cases 19" at bounding box center [174, 130] width 189 height 29
